Goal: Task Accomplishment & Management: Complete application form

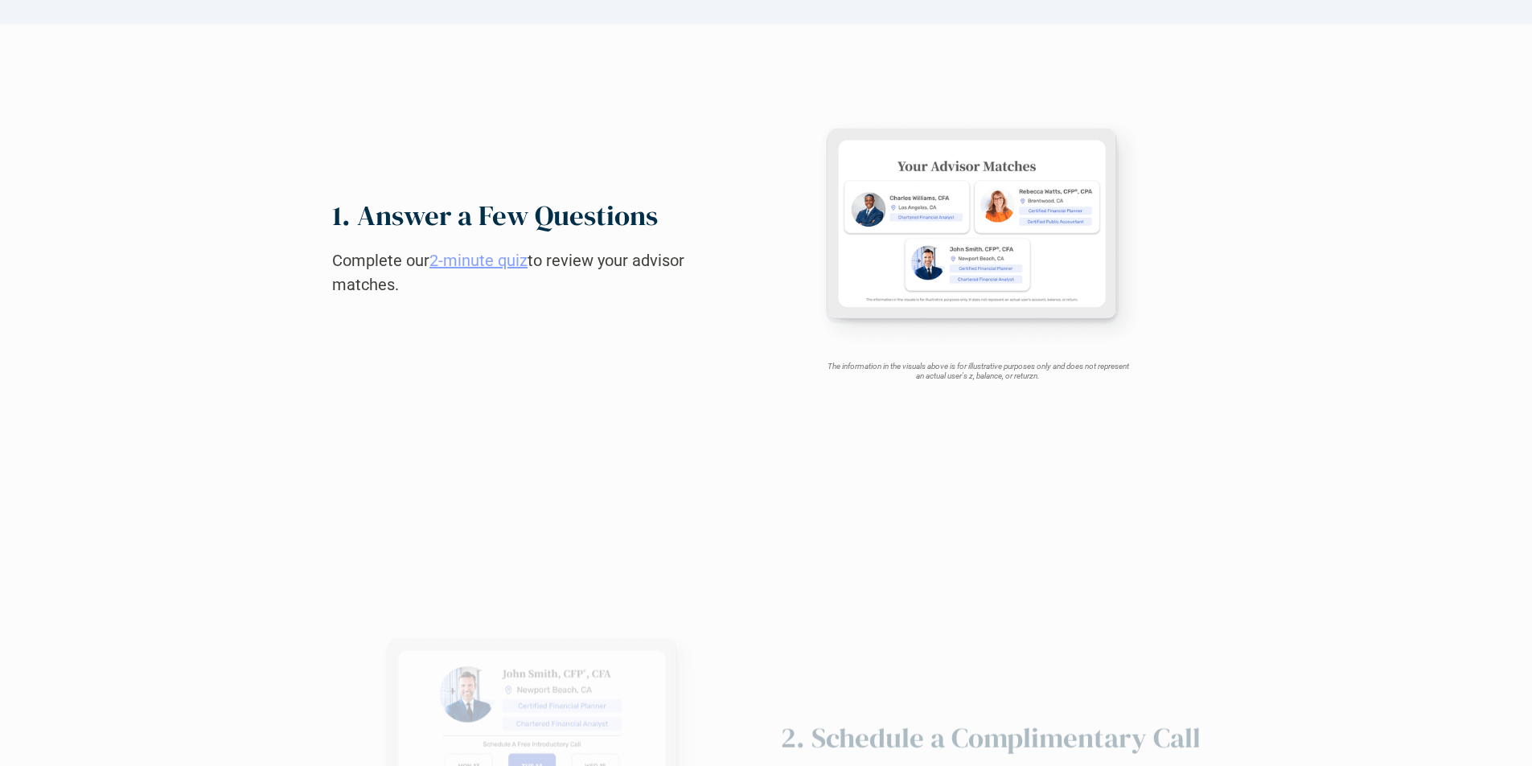
scroll to position [1533, 0]
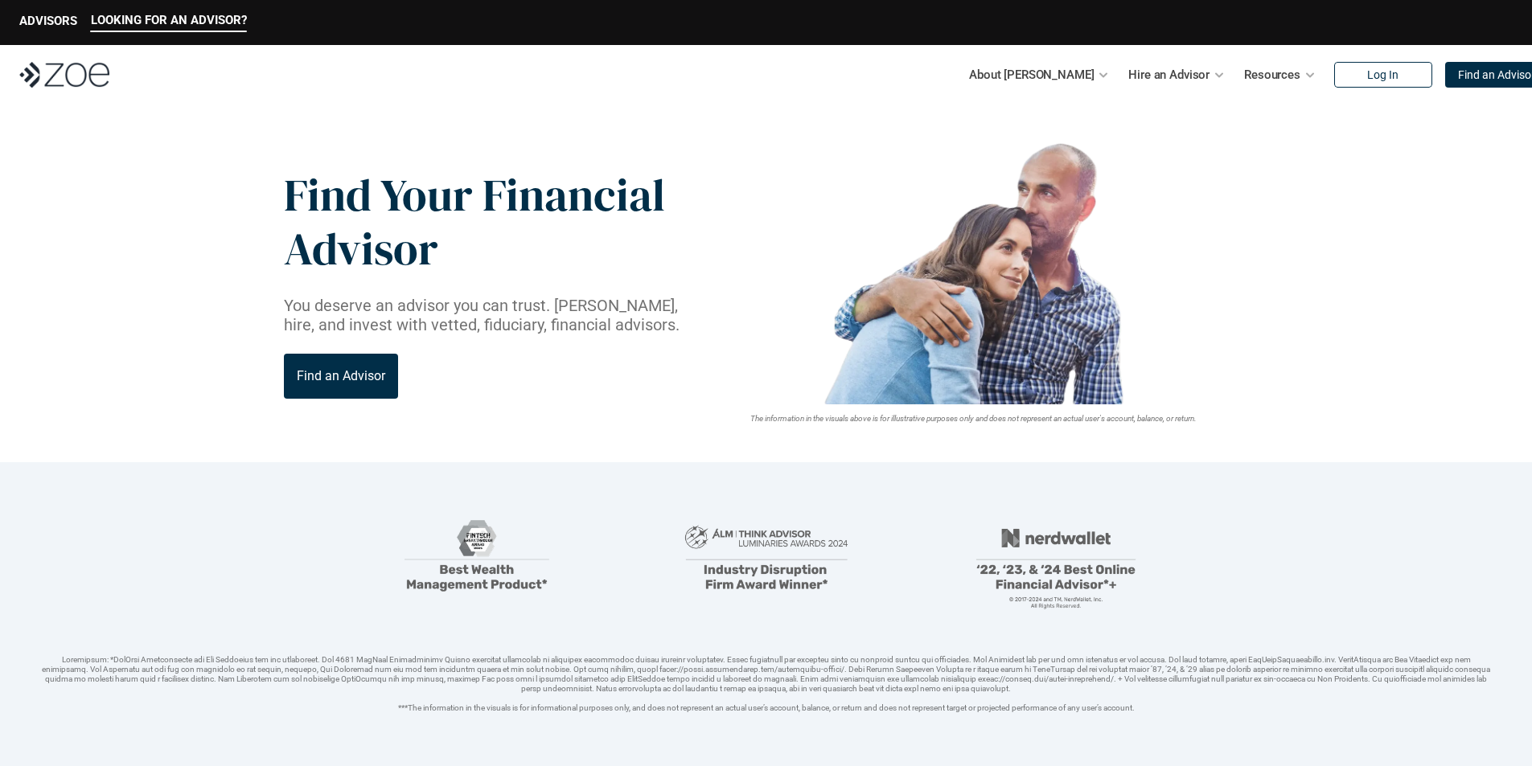
click at [64, 75] on img at bounding box center [64, 75] width 90 height 26
click at [1461, 75] on p "Find an Advisor" at bounding box center [1496, 75] width 77 height 14
